Goal: Information Seeking & Learning: Check status

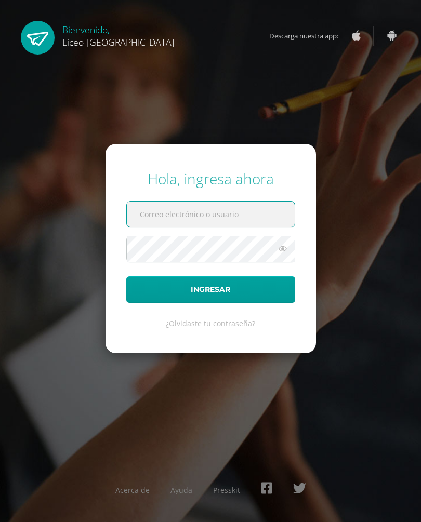
type input "ceciliasturm@gmail.com"
click at [210, 299] on button "Ingresar" at bounding box center [210, 289] width 169 height 26
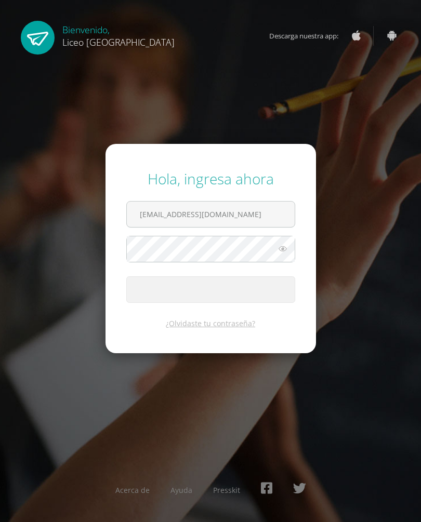
click at [250, 301] on span "submit" at bounding box center [211, 289] width 168 height 25
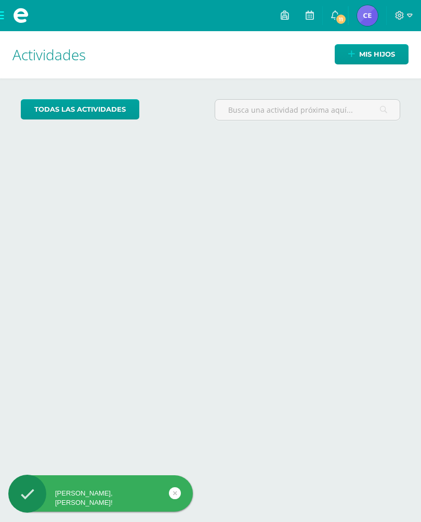
click at [358, 53] on link "Mis hijos" at bounding box center [371, 54] width 74 height 20
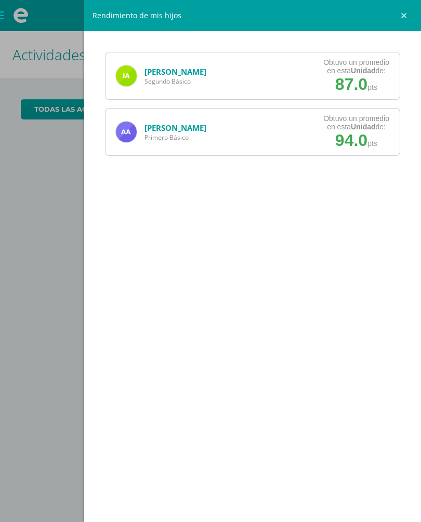
click at [271, 133] on div "Ana Archila Primero Básico Obtuvo un promedio en esta Unidad de: 94.0 pts" at bounding box center [252, 132] width 295 height 48
click at [270, 127] on div "Ana Archila Primero Básico Obtuvo un promedio en esta Unidad de: 94.0 pts" at bounding box center [252, 132] width 295 height 48
click at [256, 118] on div "Ana Archila Primero Básico Obtuvo un promedio en esta Unidad de: 94.0 pts" at bounding box center [252, 132] width 295 height 48
click at [256, 117] on div "Ana Archila Primero Básico Obtuvo un promedio en esta Unidad de: 94.0 pts" at bounding box center [252, 132] width 295 height 48
click at [280, 123] on div "Ana Archila Primero Básico Obtuvo un promedio en esta Unidad de: 94.0 pts" at bounding box center [252, 132] width 295 height 48
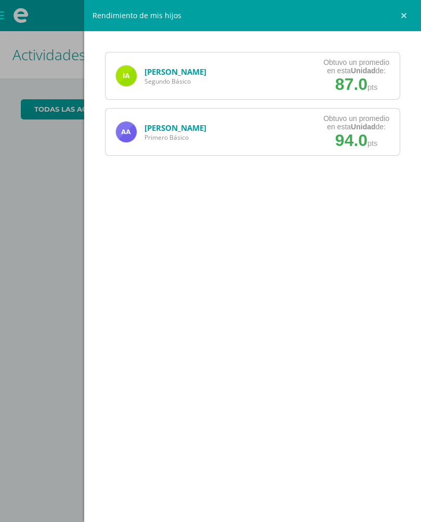
click at [280, 123] on div "Ana Archila Primero Básico Obtuvo un promedio en esta Unidad de: 94.0 pts" at bounding box center [252, 132] width 295 height 48
click at [354, 139] on span "94.0" at bounding box center [351, 140] width 32 height 19
click at [52, 280] on div "Rendimiento de mis hijos Isabella Archila Segundo Básico Obtuvo un promedio en …" at bounding box center [210, 261] width 421 height 522
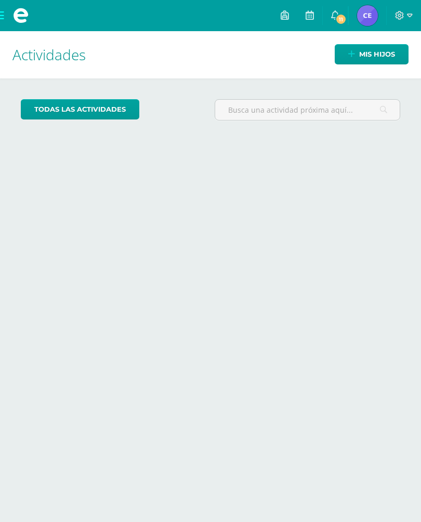
click at [361, 14] on img at bounding box center [367, 15] width 21 height 21
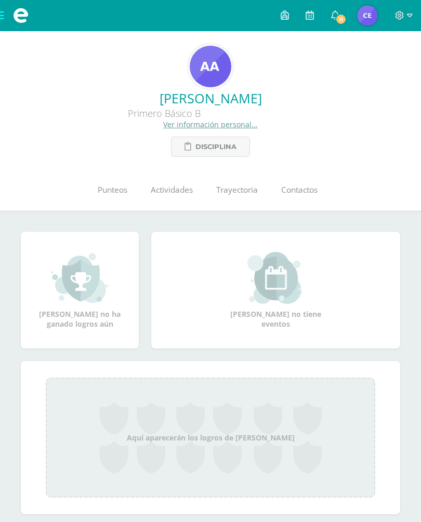
click at [109, 192] on span "Punteos" at bounding box center [113, 189] width 30 height 11
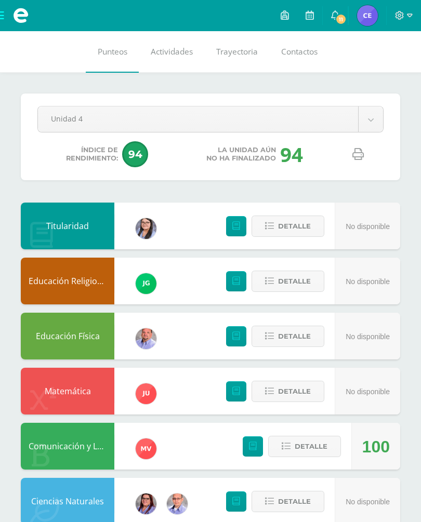
click at [377, 122] on body "Archivos Cerrar panel Configuración Cerrar sesión [PERSON_NAME] Mi Perfil 11 11…" at bounding box center [210, 520] width 421 height 1041
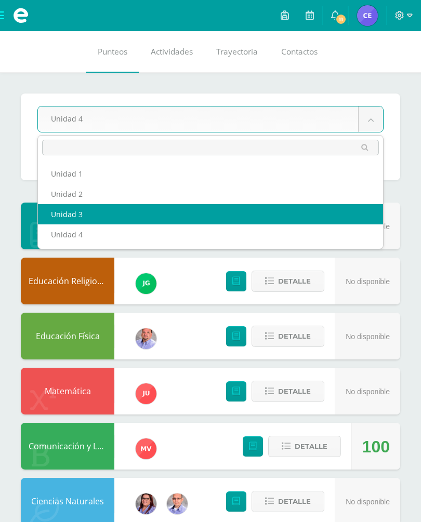
select select "Unidad 3"
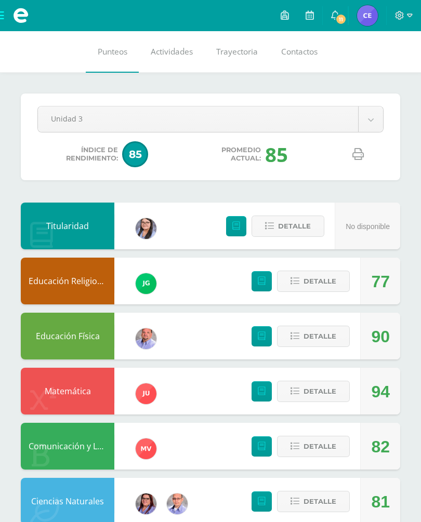
click at [374, 131] on body "Archivos Cerrar panel Configuración Cerrar sesión [PERSON_NAME] Mi Perfil 11 11…" at bounding box center [210, 520] width 421 height 1041
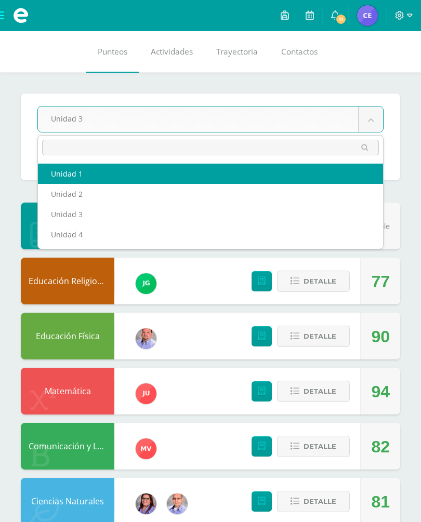
select select "Unidad 1"
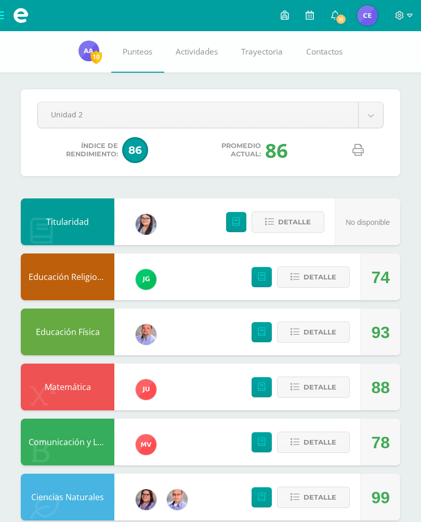
click at [362, 125] on body "Archivos Cerrar panel Configuración Cerrar sesión [PERSON_NAME] Mi Perfil 11 11…" at bounding box center [210, 518] width 421 height 1037
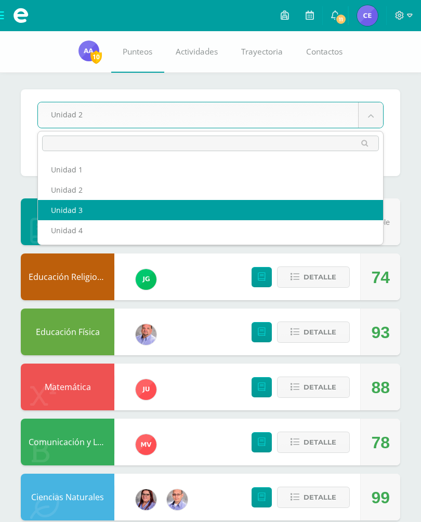
select select "Unidad 3"
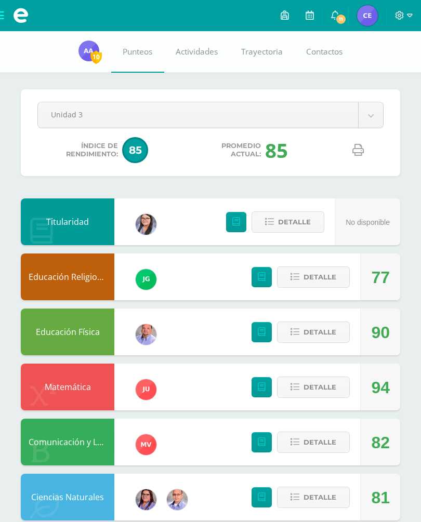
click at [369, 111] on body "Archivos Cerrar panel Configuración Cerrar sesión [PERSON_NAME] Mi Perfil 11 11…" at bounding box center [210, 518] width 421 height 1037
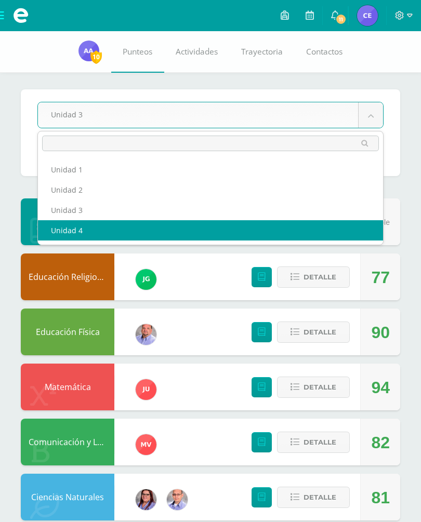
select select "Unidad 4"
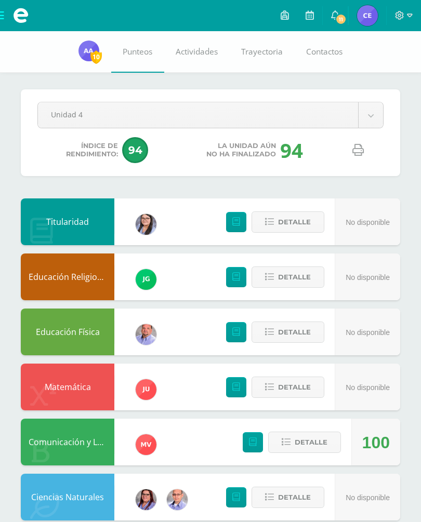
click at [372, 122] on body "Archivos Cerrar panel Configuración Cerrar sesión Cecilia Mi Perfil 11 11 Aviso…" at bounding box center [210, 518] width 421 height 1037
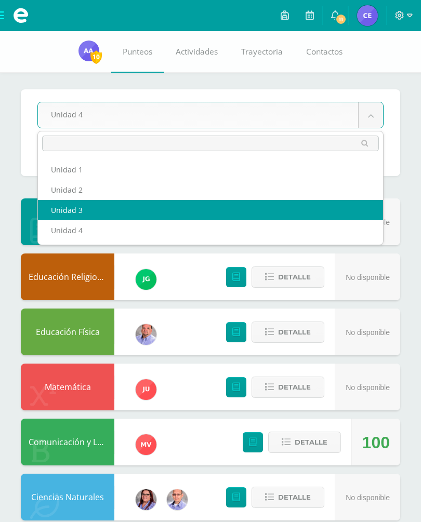
select select "Unidad 3"
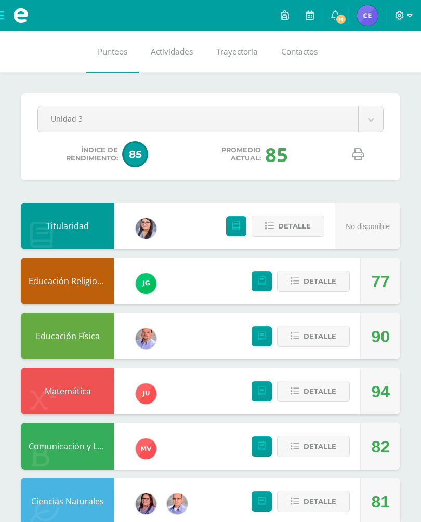
click at [340, 22] on span "11" at bounding box center [340, 19] width 11 height 11
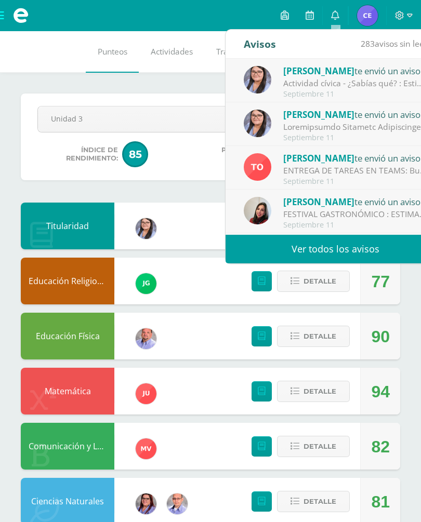
scroll to position [-1, 0]
click at [336, 20] on icon at bounding box center [335, 14] width 8 height 9
click at [335, 20] on icon at bounding box center [335, 14] width 8 height 9
click at [341, 16] on link "0" at bounding box center [334, 15] width 25 height 31
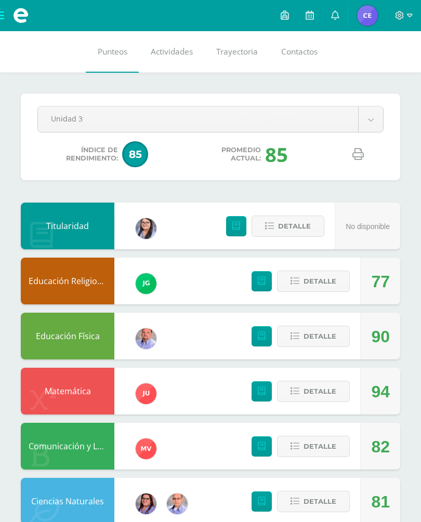
click at [363, 10] on img at bounding box center [367, 15] width 21 height 21
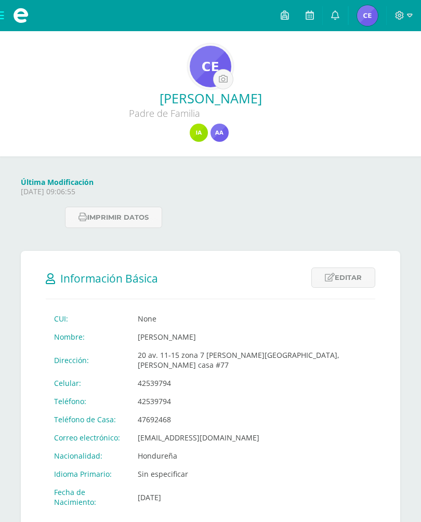
click at [197, 130] on img at bounding box center [199, 133] width 18 height 18
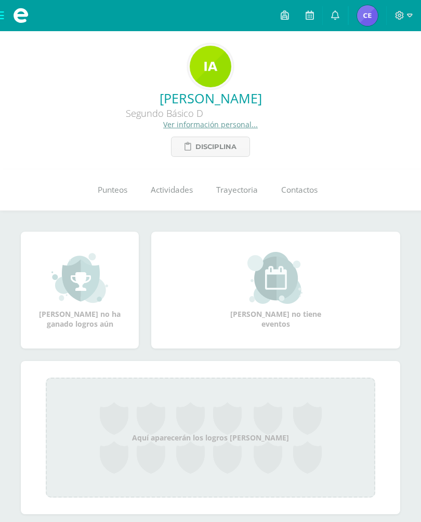
click at [110, 185] on link "Punteos" at bounding box center [112, 190] width 53 height 42
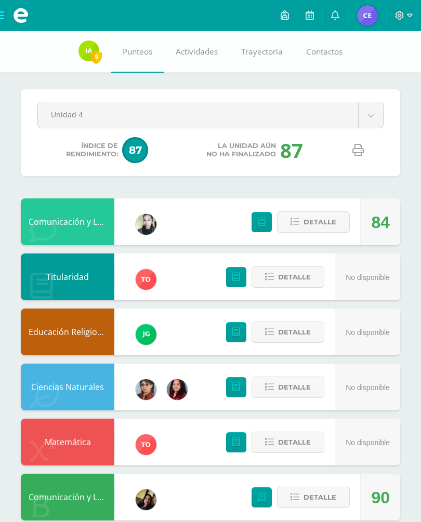
click at [372, 112] on body "Archivos Cerrar panel Configuración Cerrar sesión [PERSON_NAME] Mi Perfil Aviso…" at bounding box center [210, 518] width 421 height 1037
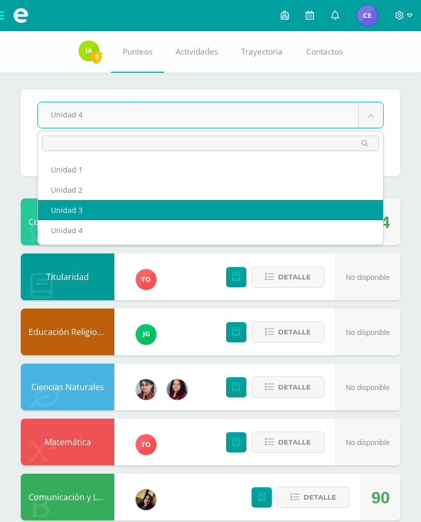
select select "Unidad 3"
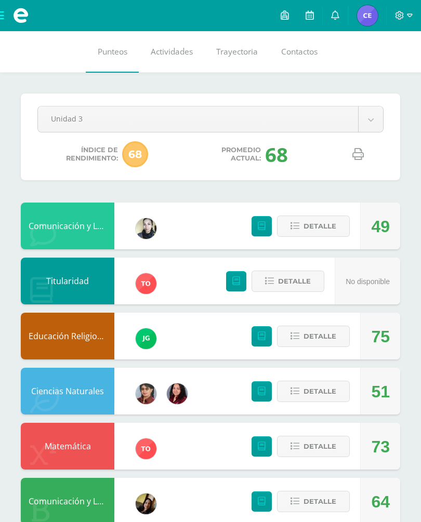
click at [300, 281] on span "Detalle" at bounding box center [294, 281] width 33 height 19
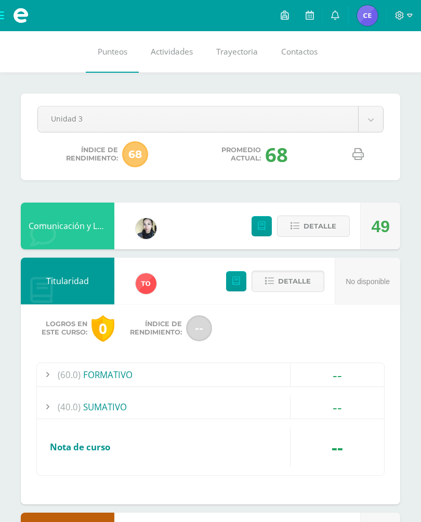
click at [375, 276] on div "No disponible" at bounding box center [367, 281] width 44 height 47
click at [314, 278] on button "Detalle" at bounding box center [287, 281] width 73 height 21
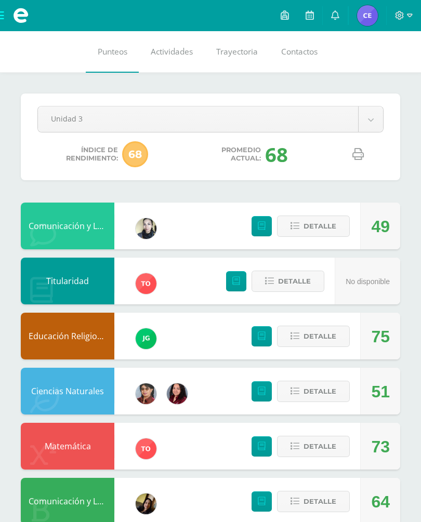
click at [375, 116] on body "Archivos Cerrar panel Configuración Cerrar sesión [PERSON_NAME] Mi Perfil Aviso…" at bounding box center [210, 520] width 421 height 1041
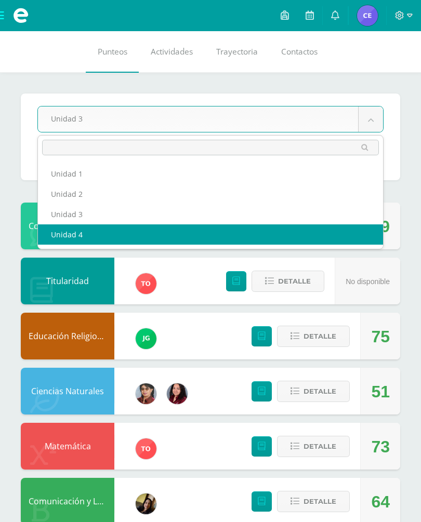
select select "Unidad 4"
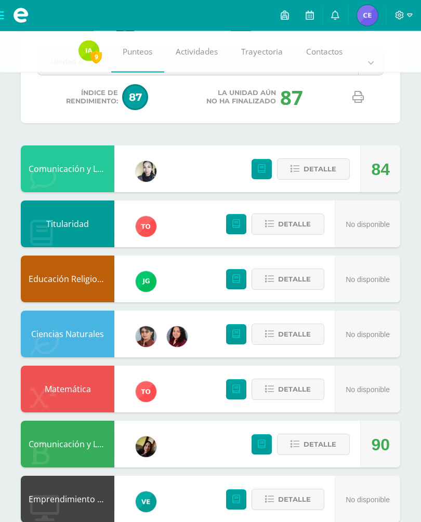
scroll to position [53, 0]
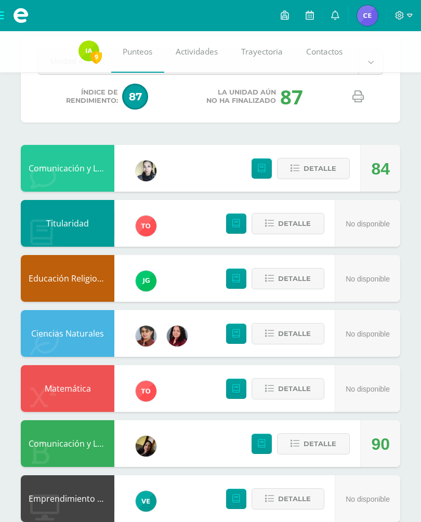
click at [313, 171] on span "Detalle" at bounding box center [319, 168] width 33 height 19
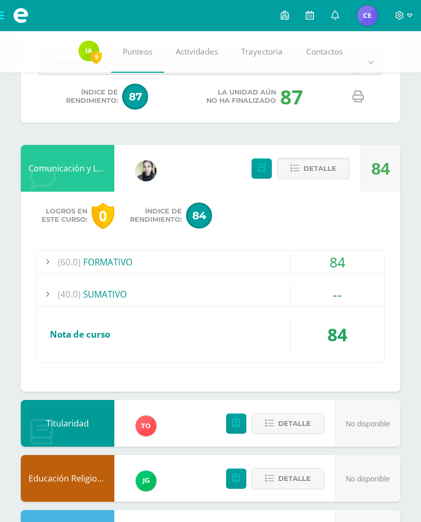
click at [316, 266] on div "84" at bounding box center [336, 261] width 93 height 23
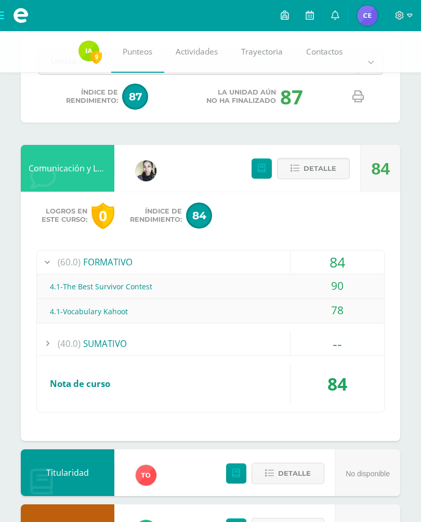
click at [334, 263] on div "84" at bounding box center [336, 261] width 93 height 23
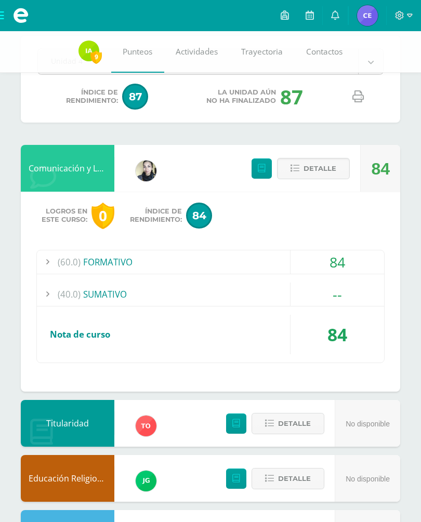
click at [334, 269] on div "84" at bounding box center [336, 261] width 93 height 23
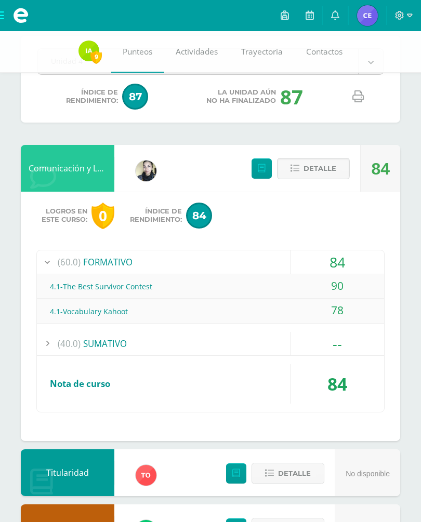
click at [339, 265] on div "84" at bounding box center [336, 261] width 93 height 23
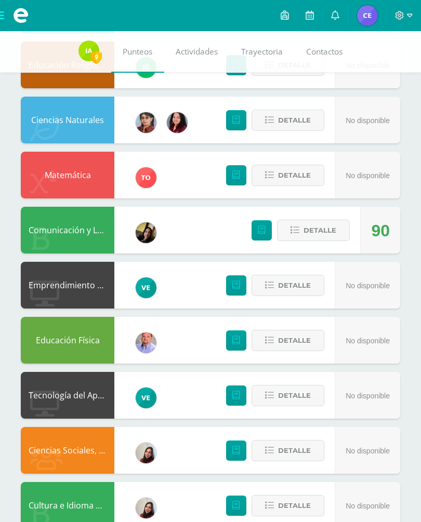
scroll to position [461, 0]
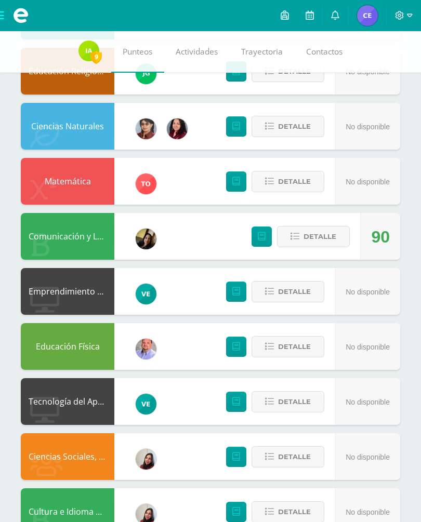
click at [333, 237] on span "Detalle" at bounding box center [319, 236] width 33 height 19
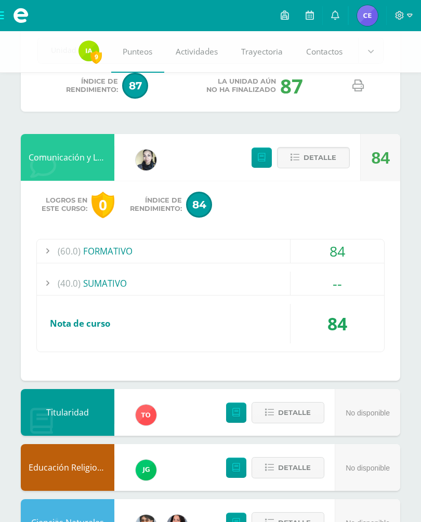
scroll to position [0, 0]
